Goal: Task Accomplishment & Management: Use online tool/utility

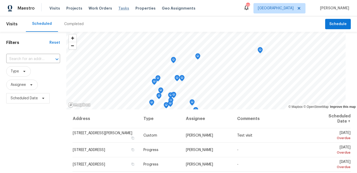
click at [118, 8] on span "Tasks" at bounding box center [123, 8] width 11 height 4
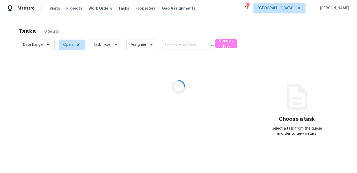
click at [112, 45] on div at bounding box center [178, 86] width 357 height 173
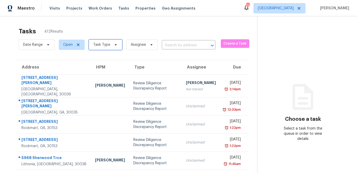
click at [114, 46] on icon at bounding box center [116, 45] width 4 height 4
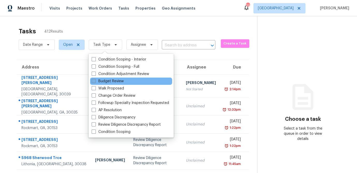
click at [95, 81] on span at bounding box center [94, 81] width 4 height 4
click at [95, 81] on input "Budget Review" at bounding box center [93, 80] width 3 height 3
checkbox input "true"
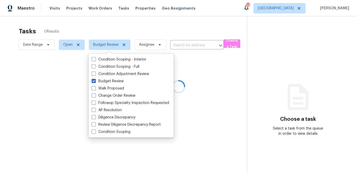
click at [122, 25] on div at bounding box center [178, 86] width 357 height 173
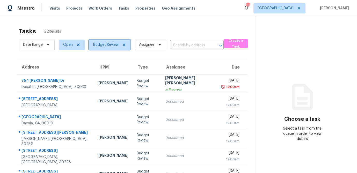
click at [123, 45] on icon at bounding box center [124, 45] width 4 height 4
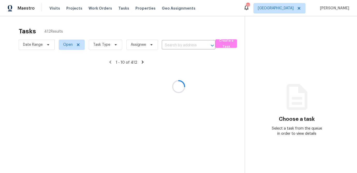
click at [113, 45] on div at bounding box center [178, 86] width 357 height 173
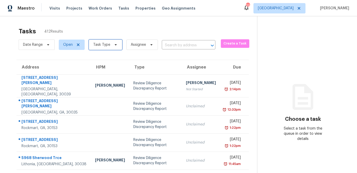
click at [115, 45] on icon at bounding box center [116, 44] width 2 height 1
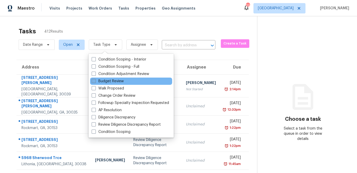
drag, startPoint x: 95, startPoint y: 95, endPoint x: 103, endPoint y: 83, distance: 14.1
click at [95, 95] on span at bounding box center [94, 95] width 4 height 4
click at [95, 95] on input "Change Order Review" at bounding box center [93, 94] width 3 height 3
checkbox input "true"
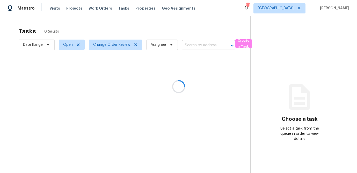
click at [125, 25] on div at bounding box center [178, 86] width 357 height 173
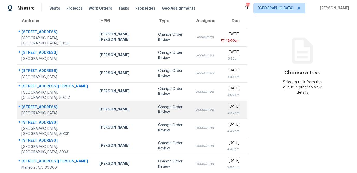
scroll to position [48, 0]
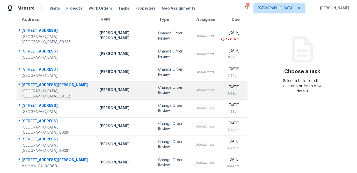
click at [115, 91] on div "Mirsad Srna" at bounding box center [124, 90] width 50 height 6
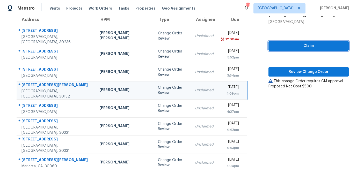
click at [294, 47] on span "Claim" at bounding box center [309, 46] width 72 height 6
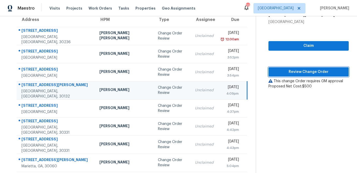
click at [293, 74] on span "Review Change Order" at bounding box center [309, 72] width 72 height 6
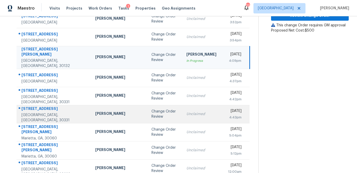
scroll to position [96, 0]
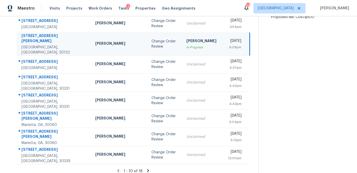
click at [146, 169] on icon at bounding box center [148, 171] width 5 height 5
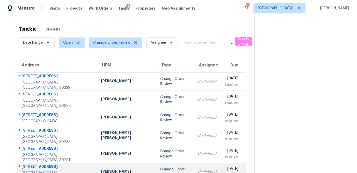
scroll to position [0, 0]
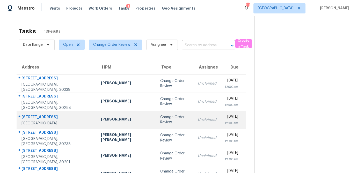
click at [104, 123] on td "Michael Durham" at bounding box center [126, 120] width 59 height 18
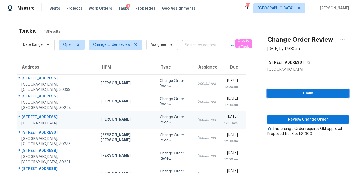
click at [288, 94] on span "Claim" at bounding box center [308, 93] width 73 height 6
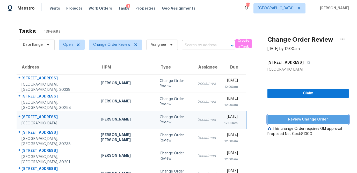
drag, startPoint x: 287, startPoint y: 116, endPoint x: 288, endPoint y: 119, distance: 3.2
click at [287, 117] on span "Review Change Order" at bounding box center [308, 120] width 73 height 6
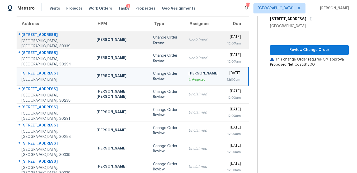
scroll to position [48, 0]
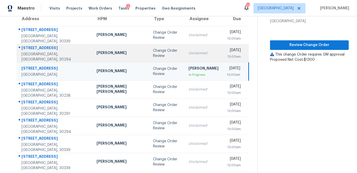
click at [153, 51] on div "Change Order Review" at bounding box center [166, 53] width 27 height 10
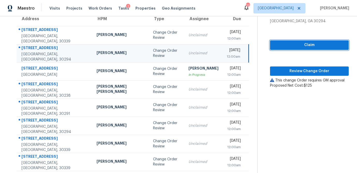
click at [296, 44] on span "Claim" at bounding box center [309, 45] width 70 height 6
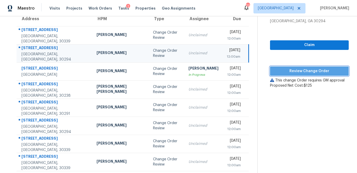
click at [288, 69] on span "Review Change Order" at bounding box center [309, 71] width 70 height 6
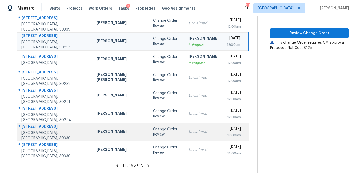
scroll to position [70, 0]
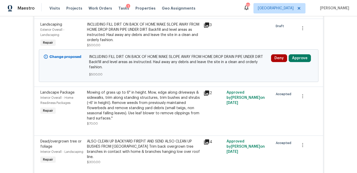
scroll to position [202, 0]
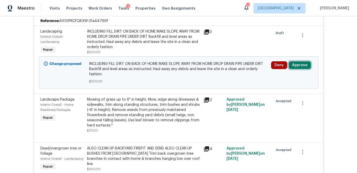
click at [297, 66] on button "Approve" at bounding box center [300, 65] width 22 height 8
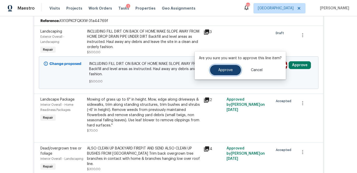
click at [238, 74] on button "Approve" at bounding box center [225, 70] width 31 height 10
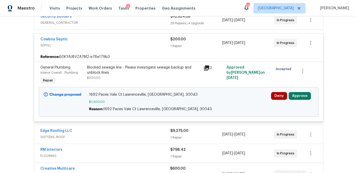
scroll to position [125, 0]
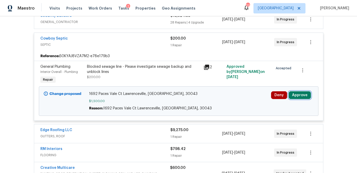
click at [296, 98] on button "Approve" at bounding box center [300, 95] width 22 height 8
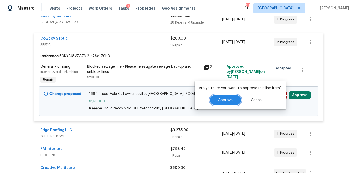
drag, startPoint x: 230, startPoint y: 100, endPoint x: 253, endPoint y: 70, distance: 37.9
click at [230, 100] on span "Approve" at bounding box center [225, 100] width 14 height 4
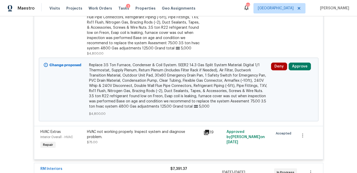
scroll to position [266, 0]
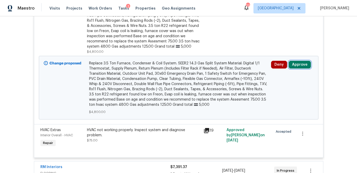
drag, startPoint x: 301, startPoint y: 66, endPoint x: 295, endPoint y: 65, distance: 6.2
click at [301, 66] on button "Approve" at bounding box center [300, 65] width 22 height 8
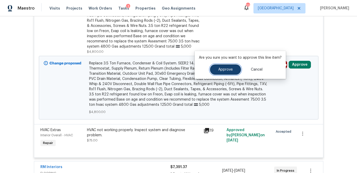
click at [221, 69] on span "Approve" at bounding box center [225, 70] width 14 height 4
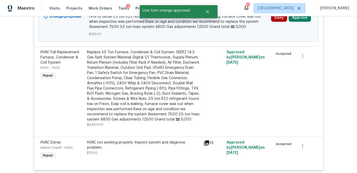
scroll to position [163, 0]
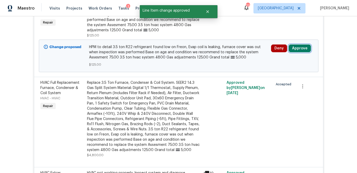
click at [307, 49] on button "Approve" at bounding box center [300, 49] width 22 height 8
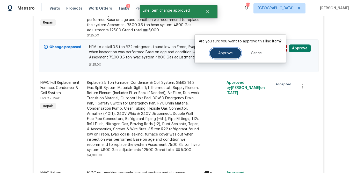
click at [237, 54] on button "Approve" at bounding box center [225, 53] width 31 height 10
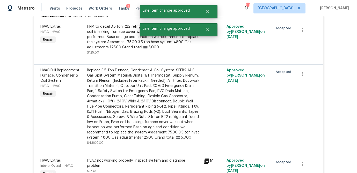
scroll to position [0, 0]
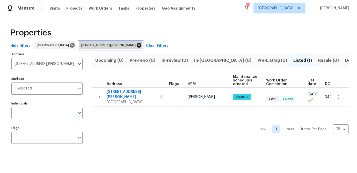
click at [136, 44] on icon at bounding box center [139, 45] width 6 height 6
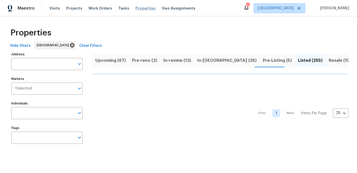
click at [141, 8] on span "Properties" at bounding box center [145, 8] width 20 height 5
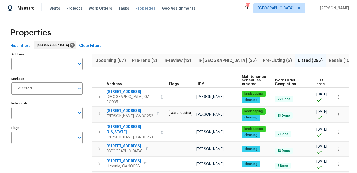
click at [140, 8] on span "Properties" at bounding box center [145, 8] width 20 height 5
click at [146, 59] on span "Pre-reno (2)" at bounding box center [144, 60] width 25 height 7
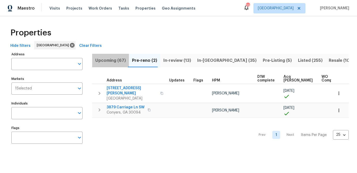
click at [112, 60] on span "Upcoming (67)" at bounding box center [110, 60] width 31 height 7
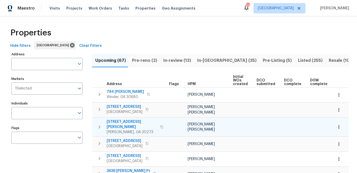
scroll to position [0, 73]
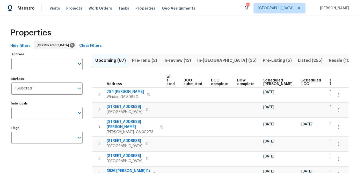
click at [330, 81] on span "Ready Date" at bounding box center [335, 82] width 11 height 7
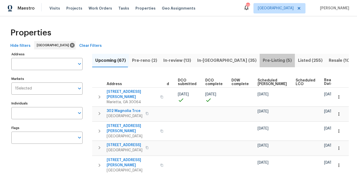
click at [260, 60] on button "Pre-Listing (5)" at bounding box center [277, 60] width 35 height 13
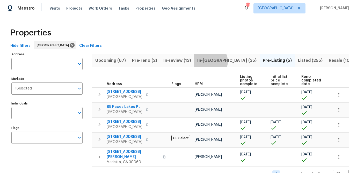
click at [207, 61] on span "In-reno (35)" at bounding box center [226, 60] width 59 height 7
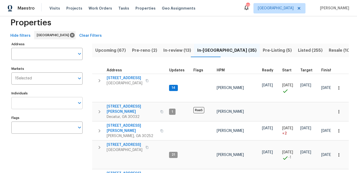
scroll to position [5, 0]
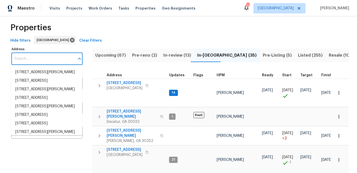
click at [45, 59] on input "Address" at bounding box center [42, 59] width 63 height 12
paste input "7189 Woodcreek Way, Douglasville, GA 30134"
type input "7189 Woodcreek Way, Douglasville, GA 30134"
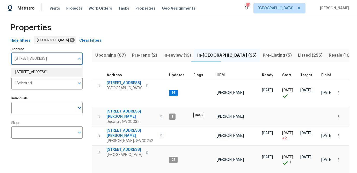
click at [37, 75] on li "7189 Woodcreek Way Douglasville GA 30134" at bounding box center [46, 72] width 71 height 9
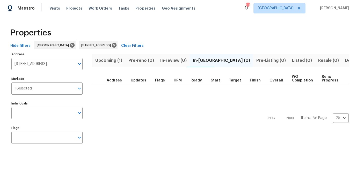
click at [107, 60] on span "Upcoming (1)" at bounding box center [108, 60] width 27 height 7
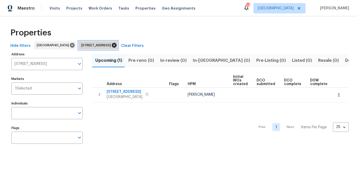
click at [117, 46] on icon at bounding box center [114, 45] width 6 height 6
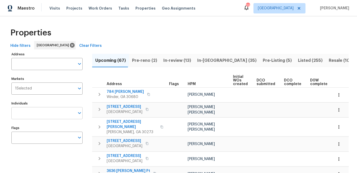
click at [28, 117] on input "Individuals" at bounding box center [42, 113] width 63 height 12
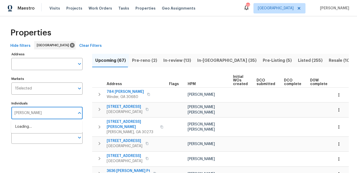
type input "mirsad"
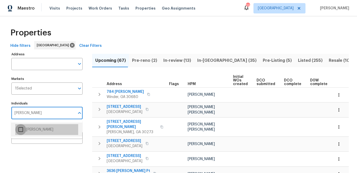
click at [19, 130] on input "checkbox" at bounding box center [20, 129] width 11 height 11
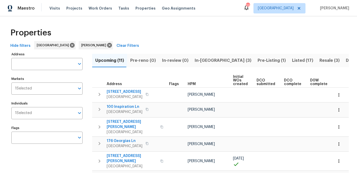
click at [132, 35] on div "Properties" at bounding box center [178, 33] width 340 height 17
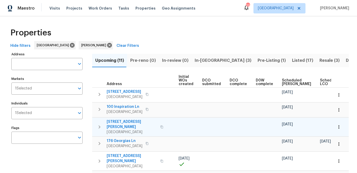
scroll to position [0, 73]
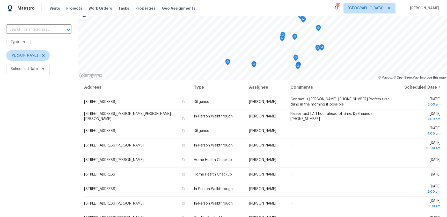
scroll to position [30, 0]
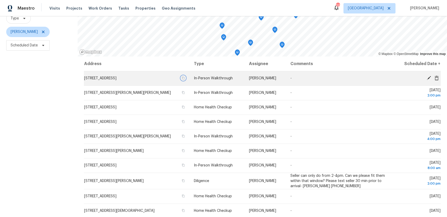
click at [185, 77] on icon "button" at bounding box center [183, 77] width 3 height 3
